Goal: Task Accomplishment & Management: Use online tool/utility

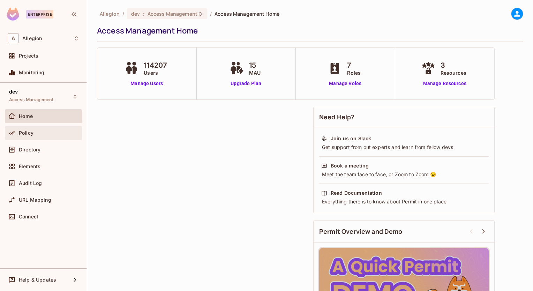
click at [25, 133] on span "Policy" at bounding box center [26, 133] width 15 height 6
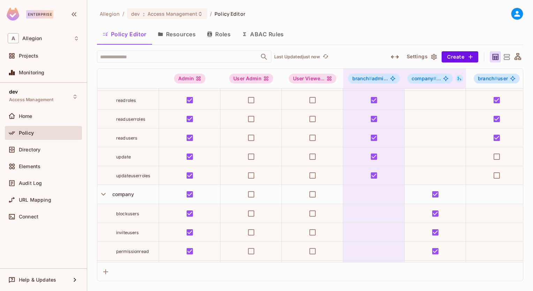
scroll to position [40, 0]
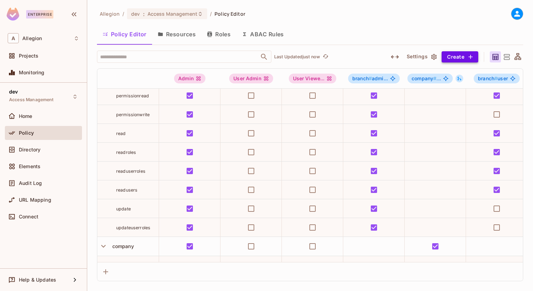
click at [457, 55] on button "Create" at bounding box center [460, 56] width 37 height 11
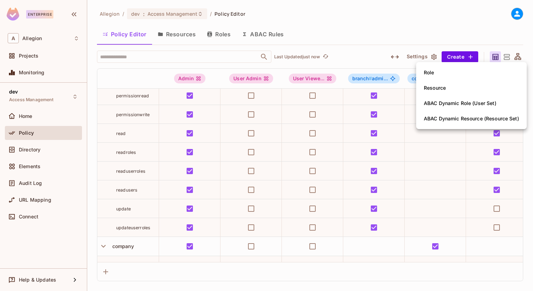
click at [351, 30] on div at bounding box center [266, 145] width 533 height 291
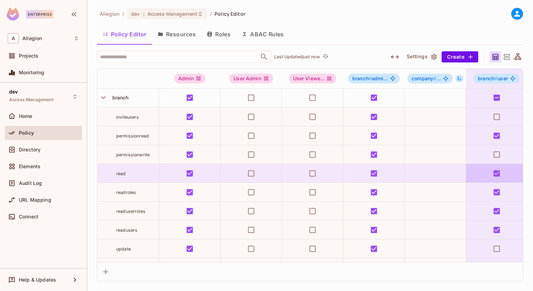
scroll to position [0, 0]
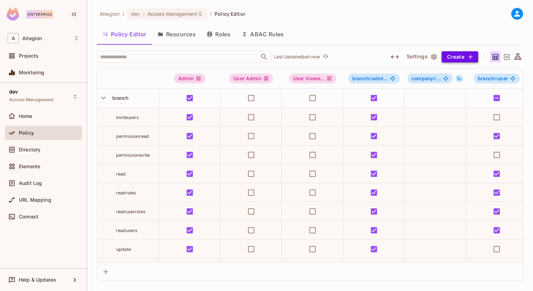
click at [455, 51] on button "Create" at bounding box center [460, 56] width 37 height 11
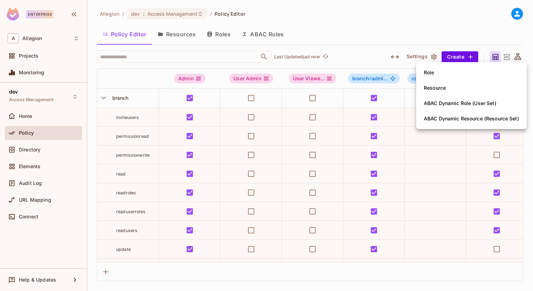
click at [179, 35] on div at bounding box center [266, 145] width 533 height 291
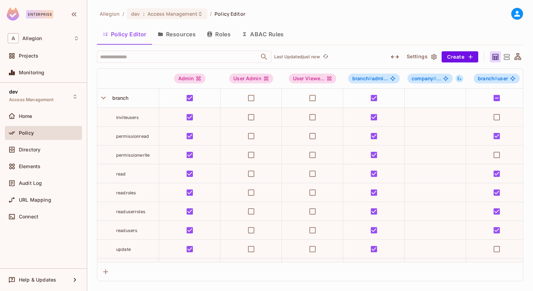
click at [174, 32] on button "Resources" at bounding box center [176, 33] width 49 height 17
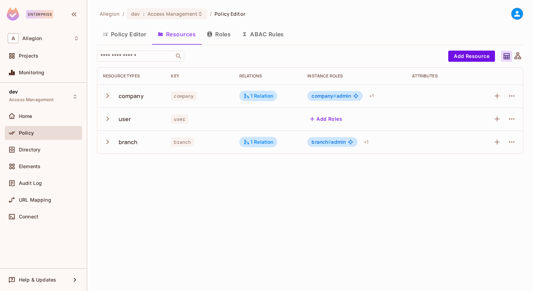
click at [106, 97] on icon "button" at bounding box center [107, 96] width 3 height 5
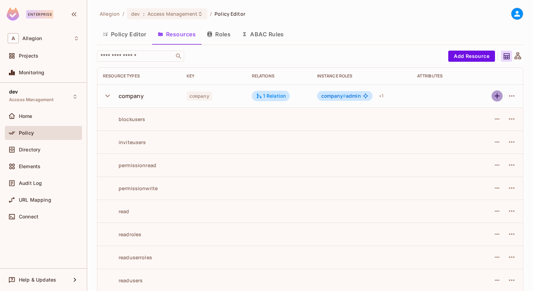
click at [496, 94] on icon "button" at bounding box center [497, 96] width 8 height 8
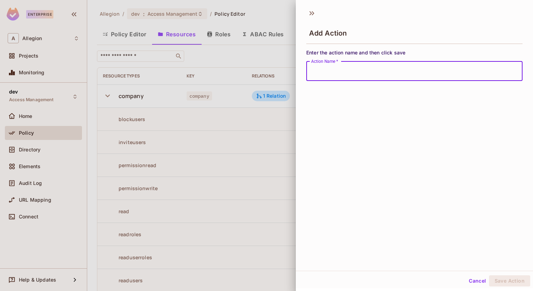
click at [447, 77] on input "Action Name   *" at bounding box center [415, 71] width 216 height 20
click at [506, 111] on div "Add Action Enter the action name and then click save Action Name   * Action Nam…" at bounding box center [414, 138] width 237 height 266
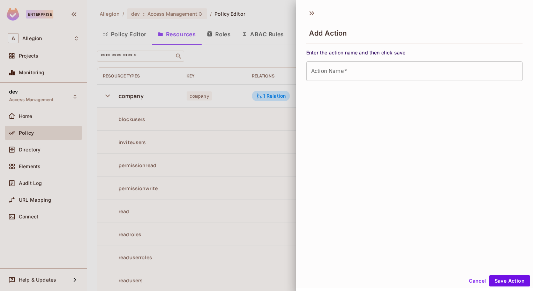
click at [472, 281] on button "Cancel" at bounding box center [477, 280] width 23 height 11
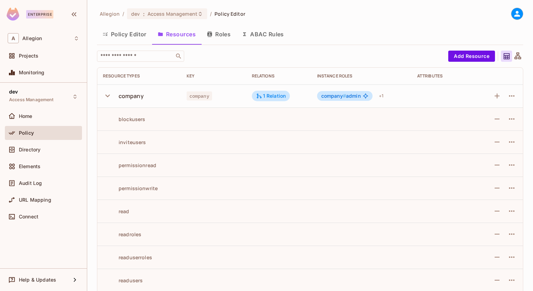
click at [134, 31] on button "Policy Editor" at bounding box center [124, 33] width 55 height 17
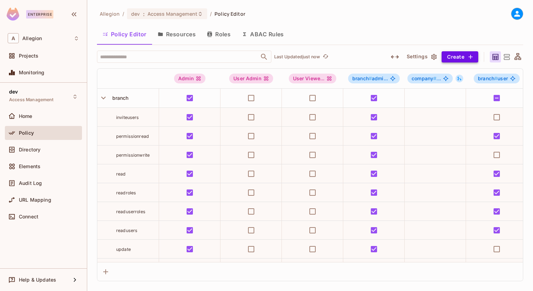
click at [462, 56] on button "Create" at bounding box center [460, 56] width 37 height 11
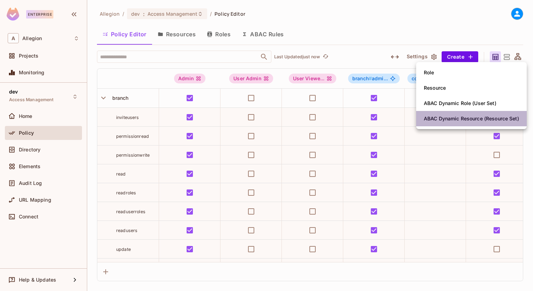
click at [462, 116] on div "ABAC Dynamic Resource (Resource Set)" at bounding box center [471, 118] width 95 height 7
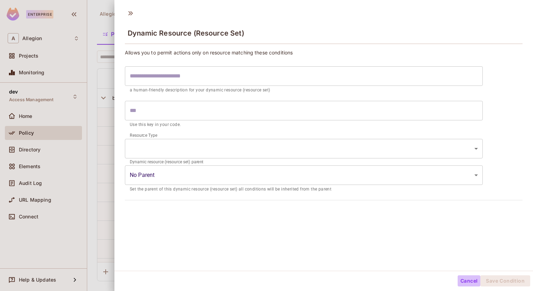
click at [460, 282] on button "Cancel" at bounding box center [469, 280] width 23 height 11
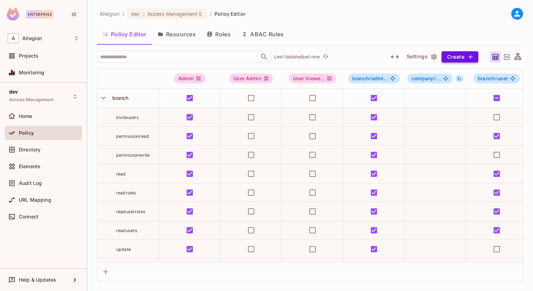
click at [468, 58] on icon "button" at bounding box center [470, 56] width 7 height 7
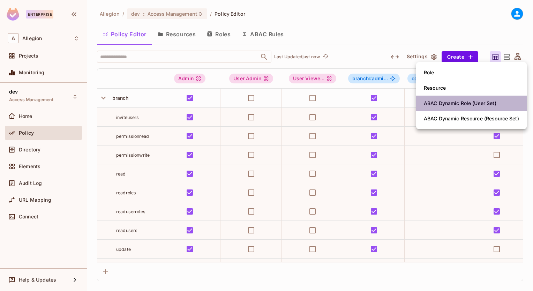
click at [461, 104] on div "ABAC Dynamic Role (User Set)" at bounding box center [460, 103] width 73 height 7
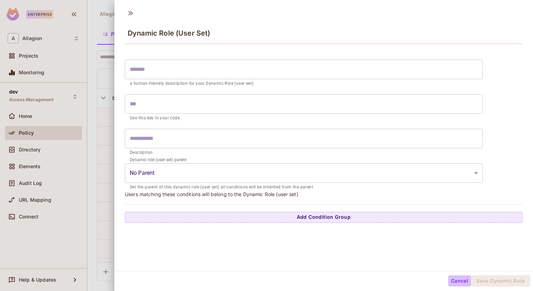
click at [452, 280] on button "Cancel" at bounding box center [460, 280] width 23 height 11
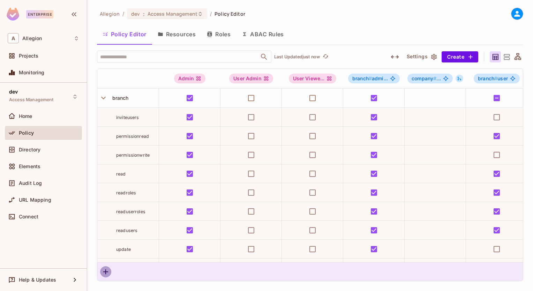
click at [103, 271] on icon "button" at bounding box center [106, 272] width 8 height 8
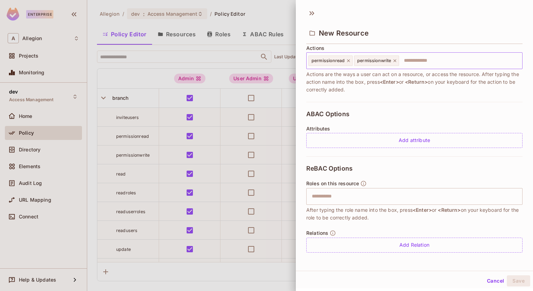
click at [412, 62] on input "text" at bounding box center [460, 61] width 120 height 14
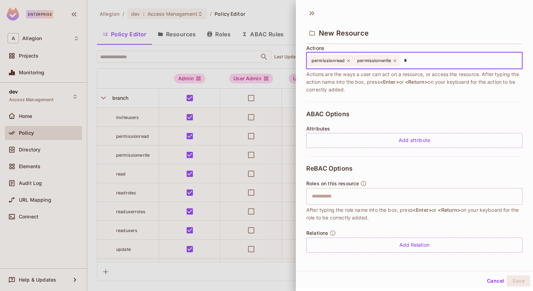
type input "*"
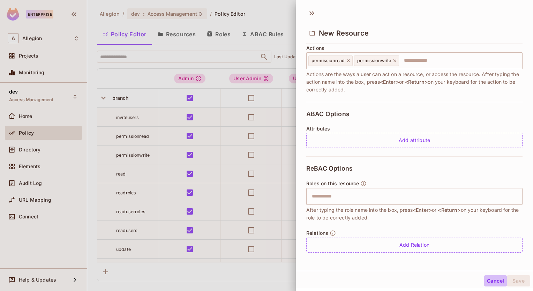
click at [491, 279] on button "Cancel" at bounding box center [496, 280] width 23 height 11
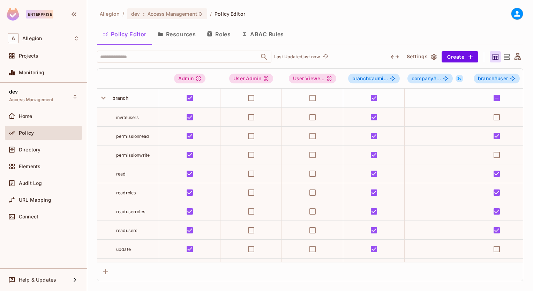
click at [189, 34] on button "Resources" at bounding box center [176, 33] width 49 height 17
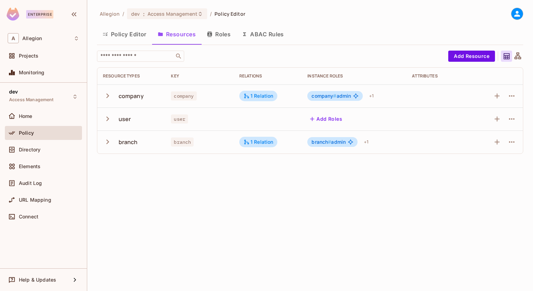
click at [109, 94] on icon "button" at bounding box center [107, 95] width 9 height 9
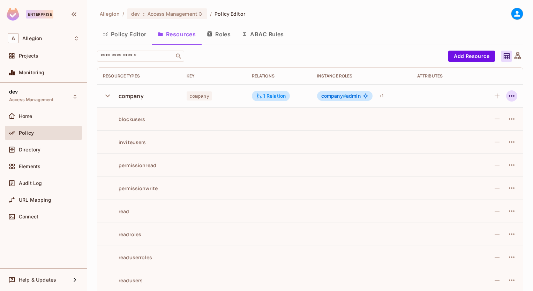
click at [508, 94] on icon "button" at bounding box center [512, 96] width 8 height 8
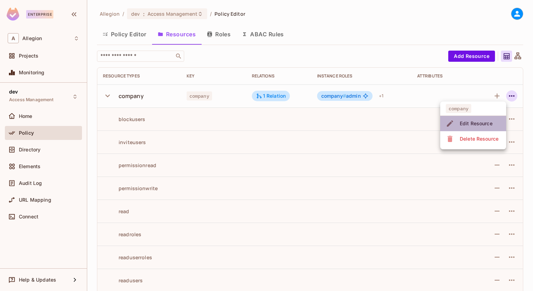
click at [490, 124] on div "Edit Resource" at bounding box center [476, 123] width 33 height 7
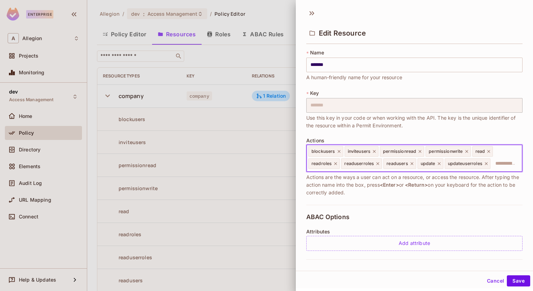
click at [497, 166] on input "text" at bounding box center [506, 164] width 28 height 14
type input "**********"
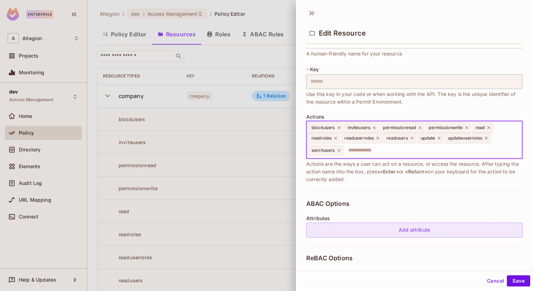
scroll to position [35, 0]
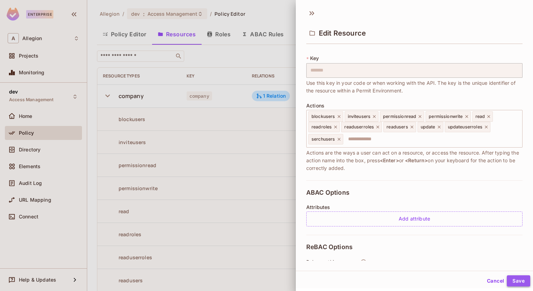
click at [512, 280] on button "Save" at bounding box center [518, 280] width 23 height 11
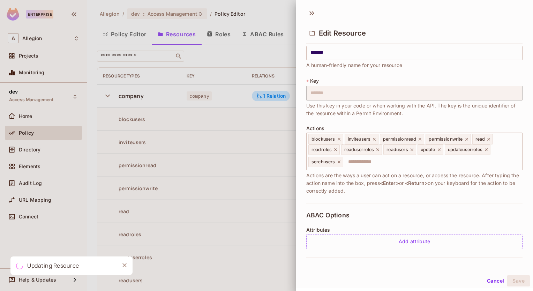
scroll to position [0, 0]
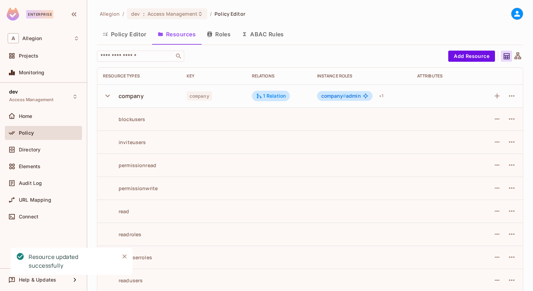
click at [127, 33] on button "Policy Editor" at bounding box center [124, 33] width 55 height 17
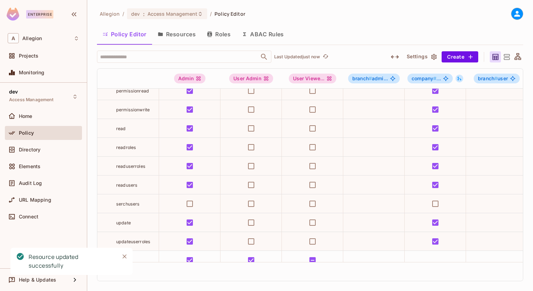
scroll to position [303, 0]
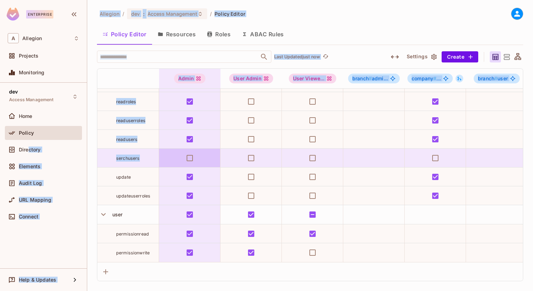
drag, startPoint x: 28, startPoint y: 153, endPoint x: 173, endPoint y: 147, distance: 145.4
click at [173, 147] on div "Enterprise A Allegion Projects Monitoring dev Access Management Home Policy Dir…" at bounding box center [266, 145] width 533 height 291
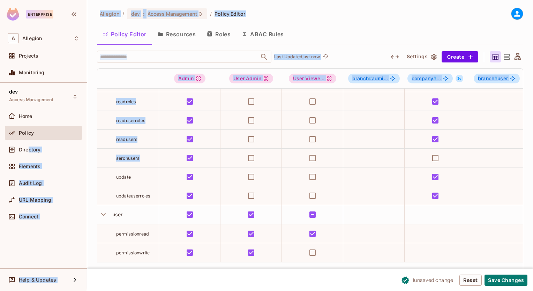
click at [352, 36] on div "Policy Editor Resources Roles ABAC Rules" at bounding box center [310, 33] width 427 height 17
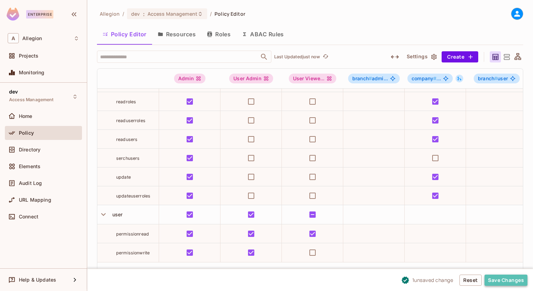
click at [502, 279] on button "Save Changes" at bounding box center [506, 280] width 43 height 11
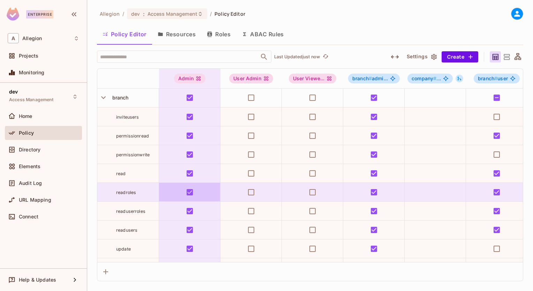
scroll to position [0, 0]
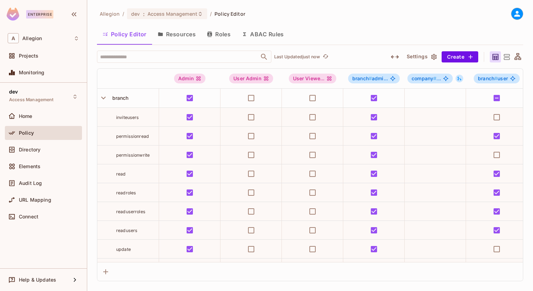
click at [177, 36] on button "Resources" at bounding box center [176, 33] width 49 height 17
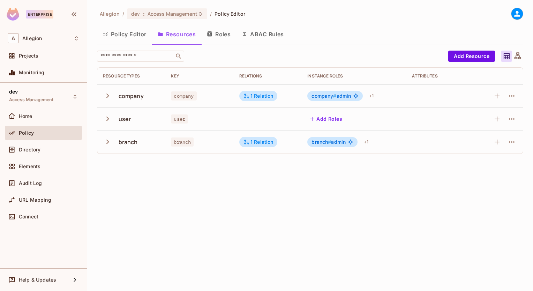
click at [135, 37] on button "Policy Editor" at bounding box center [124, 33] width 55 height 17
